Goal: Navigation & Orientation: Find specific page/section

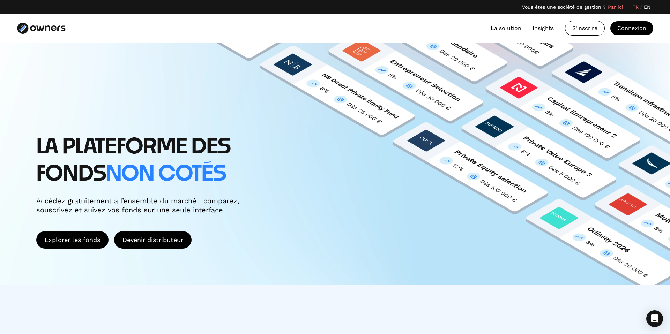
click at [646, 7] on link "EN" at bounding box center [647, 6] width 7 height 7
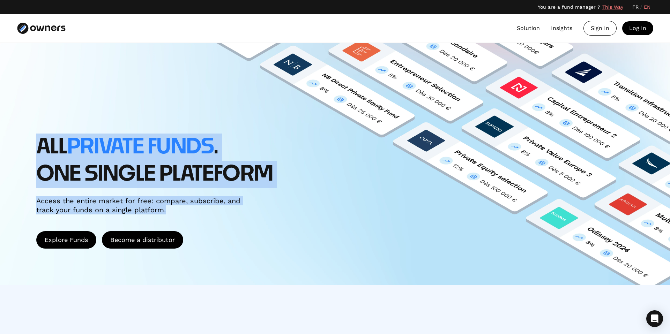
drag, startPoint x: 191, startPoint y: 210, endPoint x: 27, endPoint y: 136, distance: 180.3
click at [27, 136] on div "ALL PRIVATE FUNDS . One single plateform Access the entire market for free: com…" at bounding box center [335, 164] width 670 height 242
copy div "ALL PRIVATE FUNDS . One single plateform Access the entire market for free: com…"
click at [305, 254] on div "ALL PRIVATE FUNDS . One single plateform Access the entire market for free: com…" at bounding box center [335, 164] width 670 height 242
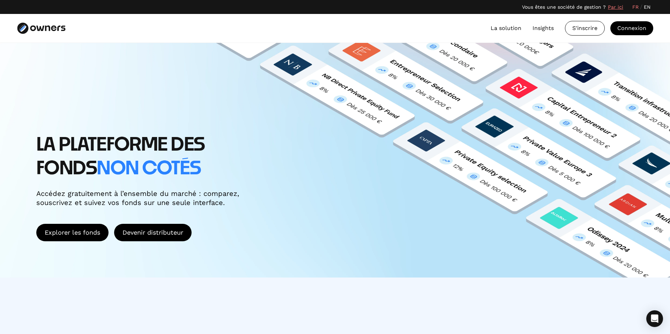
click at [647, 5] on link "EN" at bounding box center [647, 6] width 7 height 7
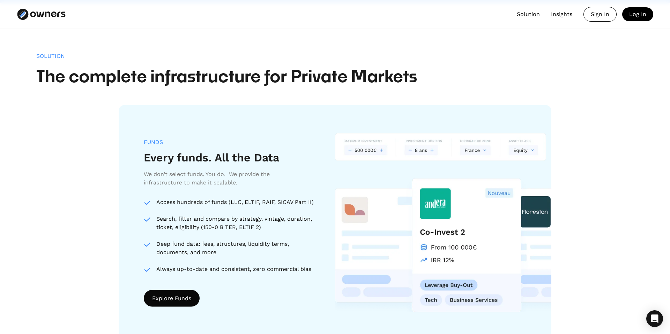
scroll to position [544, 0]
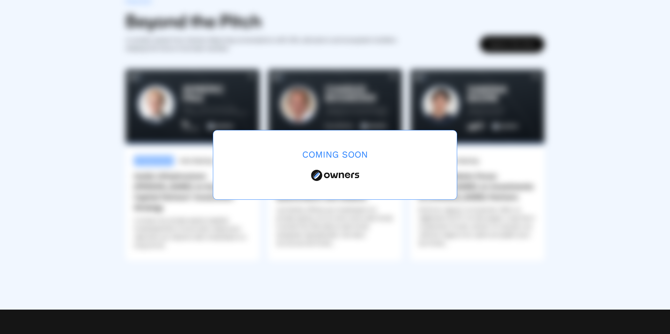
scroll to position [1958, 0]
